Goal: Information Seeking & Learning: Check status

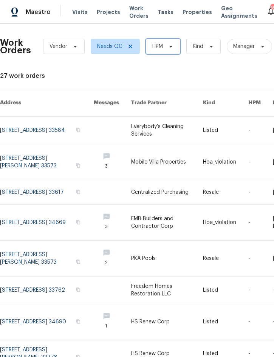
click at [167, 48] on span at bounding box center [170, 47] width 8 height 6
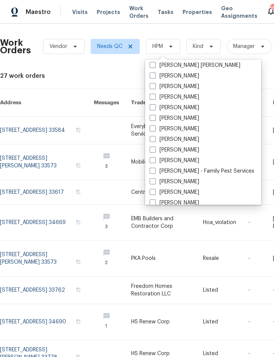
scroll to position [75, 0]
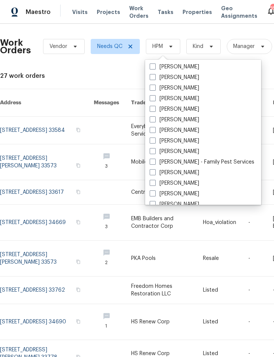
click at [189, 152] on label "[PERSON_NAME]" at bounding box center [175, 152] width 50 height 8
click at [155, 152] on input "[PERSON_NAME]" at bounding box center [152, 150] width 5 height 5
checkbox input "true"
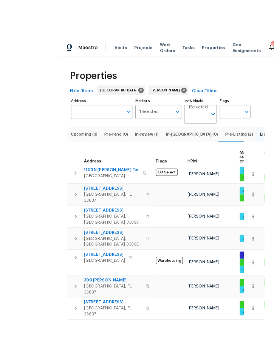
scroll to position [21, 0]
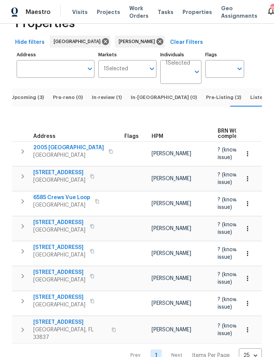
scroll to position [24, 0]
click at [250, 94] on span "Listed (10)" at bounding box center [263, 98] width 26 height 8
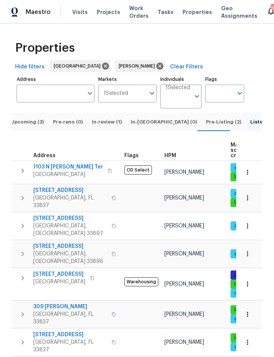
click at [30, 118] on span "Upcoming (3)" at bounding box center [27, 122] width 33 height 8
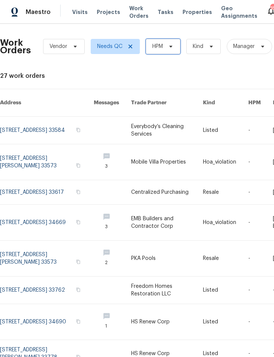
click at [166, 46] on span at bounding box center [170, 47] width 8 height 6
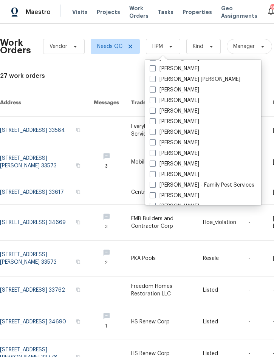
scroll to position [64, 0]
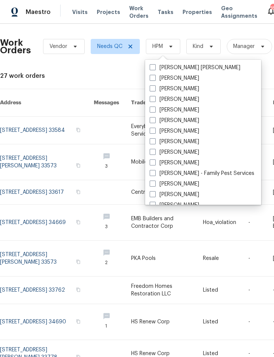
click at [184, 161] on label "[PERSON_NAME]" at bounding box center [175, 163] width 50 height 8
click at [155, 161] on input "[PERSON_NAME]" at bounding box center [152, 161] width 5 height 5
checkbox input "true"
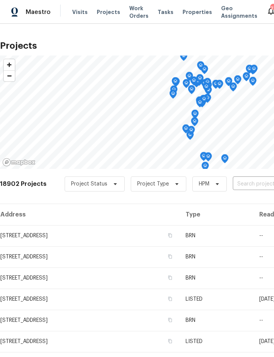
click at [250, 188] on input "text" at bounding box center [276, 185] width 87 height 12
type input "203 summ"
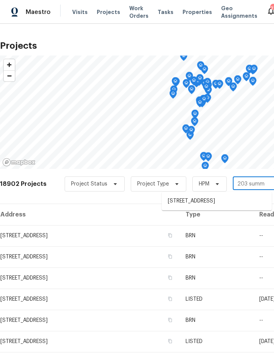
click at [212, 204] on li "[STREET_ADDRESS]" at bounding box center [217, 201] width 110 height 12
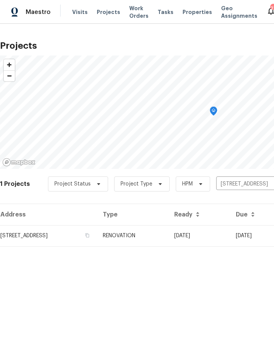
click at [168, 234] on td "RENOVATION" at bounding box center [132, 235] width 71 height 21
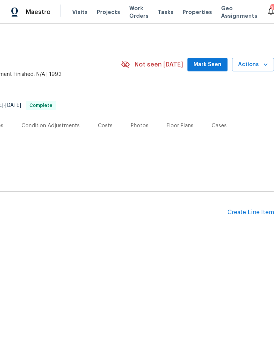
scroll to position [0, 153]
click at [104, 126] on div "Costs" at bounding box center [105, 126] width 15 height 8
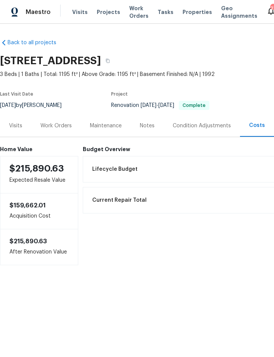
click at [60, 126] on div "Work Orders" at bounding box center [55, 126] width 31 height 8
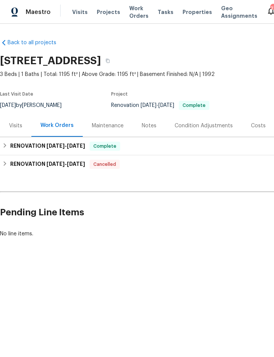
click at [148, 126] on div "Notes" at bounding box center [149, 126] width 15 height 8
